Goal: Task Accomplishment & Management: Manage account settings

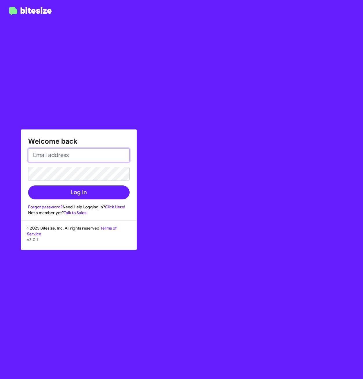
click at [72, 160] on input "email" at bounding box center [78, 155] width 101 height 14
type input "xavier.barbot@Ferman.com"
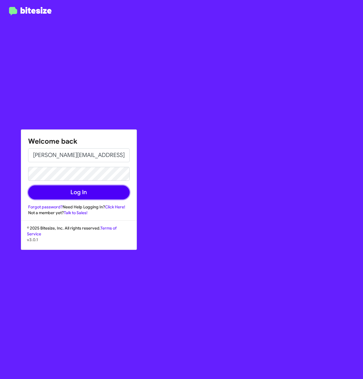
click at [90, 190] on button "Log In" at bounding box center [78, 192] width 101 height 14
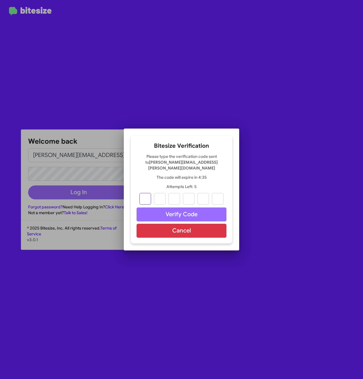
type input "3"
type input "8"
type input "5"
type input "8"
type input "2"
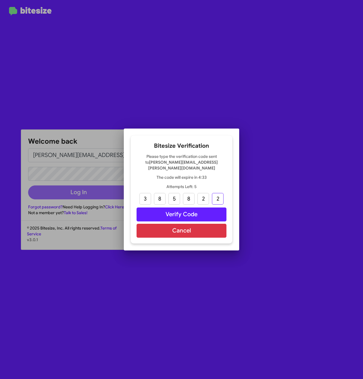
type input "2"
click at [169, 212] on button "Verify Code" at bounding box center [182, 214] width 90 height 14
